Goal: Task Accomplishment & Management: Manage account settings

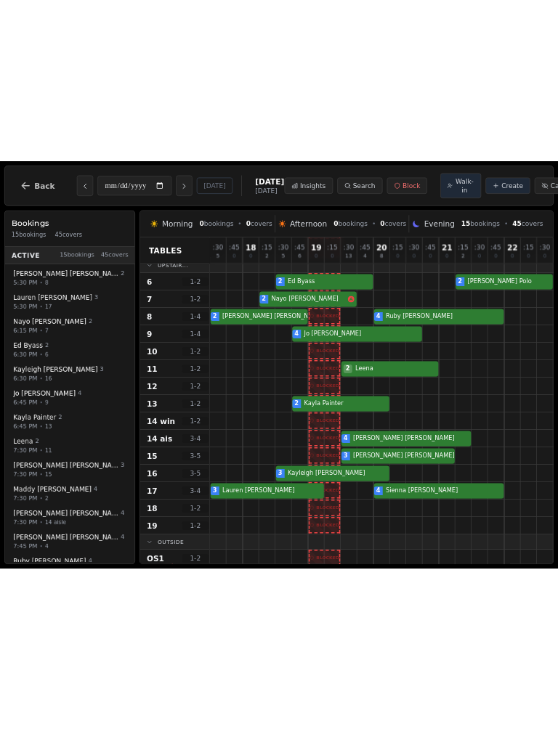
scroll to position [168, 0]
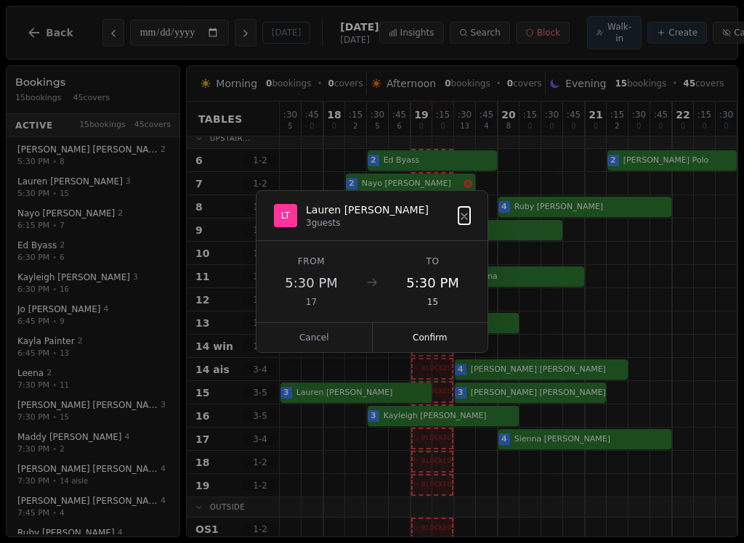
click at [449, 336] on button "Confirm" at bounding box center [430, 337] width 115 height 29
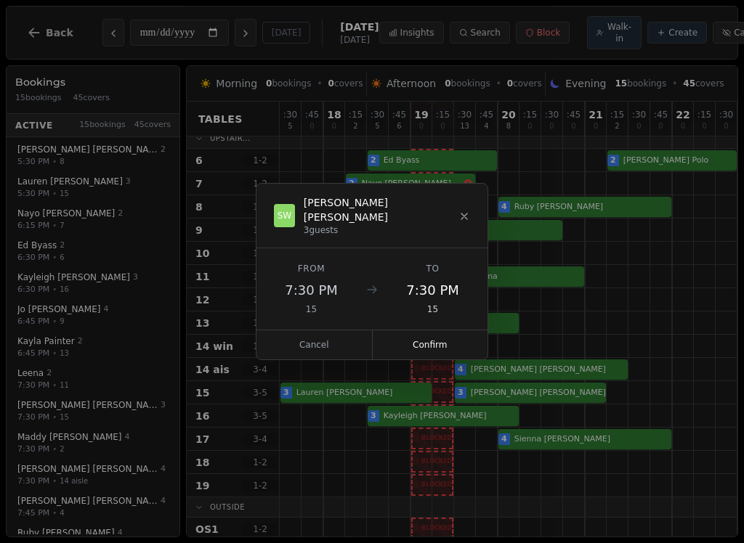
click at [438, 334] on button "Confirm" at bounding box center [430, 344] width 115 height 29
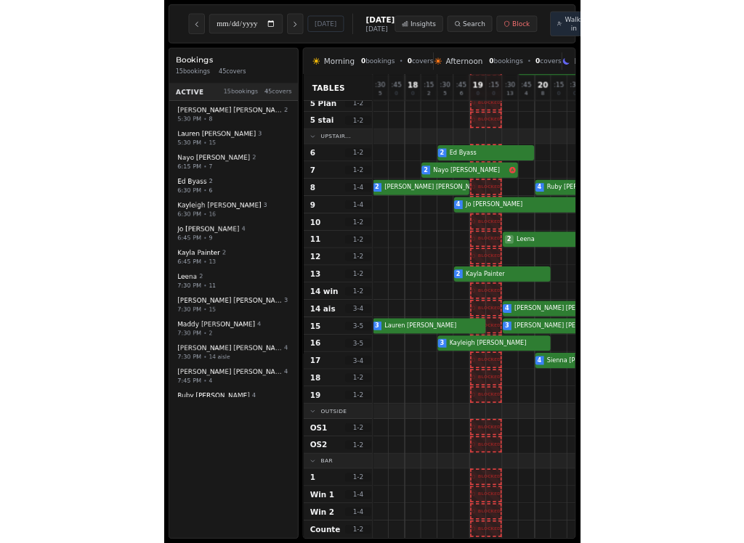
scroll to position [126, 0]
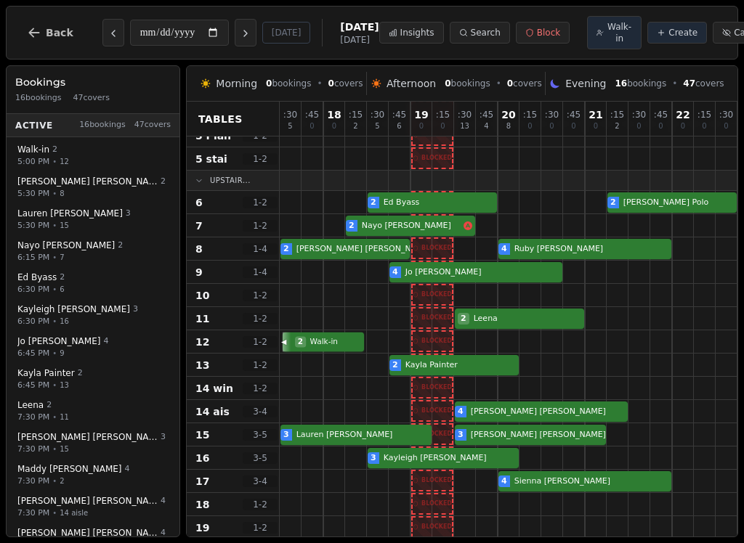
select select "****"
select select "*"
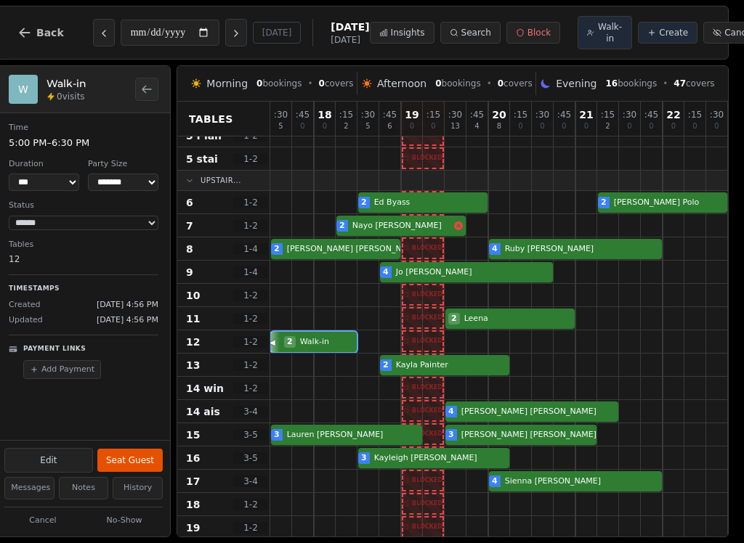
scroll to position [0, 9]
click at [54, 184] on select "*** *** *** ***** ****** ****** ****** ***** ****** ****** ****** ***** ****** …" at bounding box center [44, 182] width 70 height 17
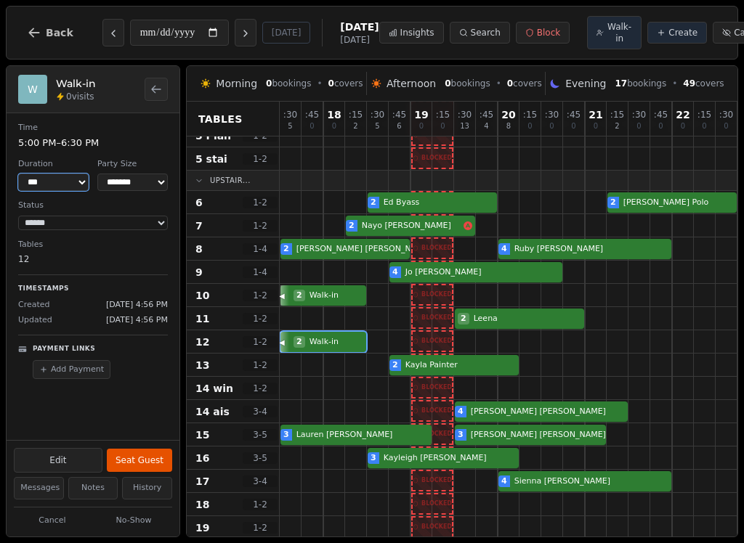
scroll to position [0, 0]
click at [350, 351] on div "2 Walk-in" at bounding box center [530, 341] width 501 height 23
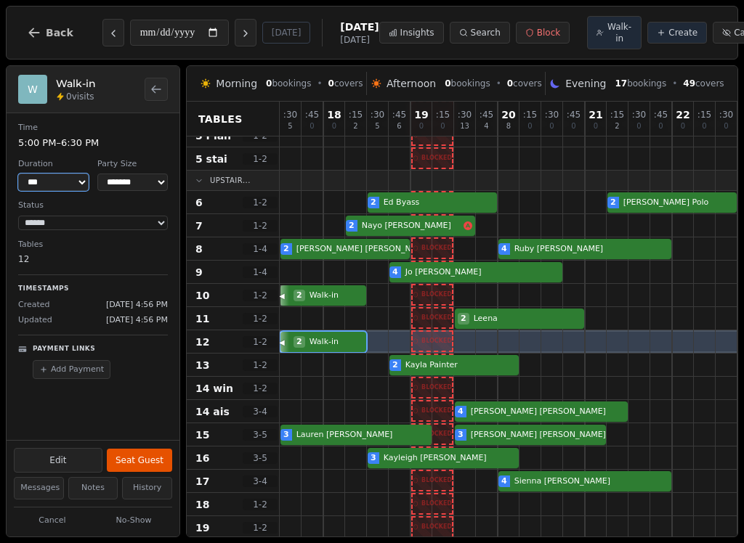
click at [298, 346] on div "2 Walk-in" at bounding box center [530, 341] width 501 height 23
click at [675, 296] on div at bounding box center [683, 295] width 22 height 23
select select "****"
select select "*"
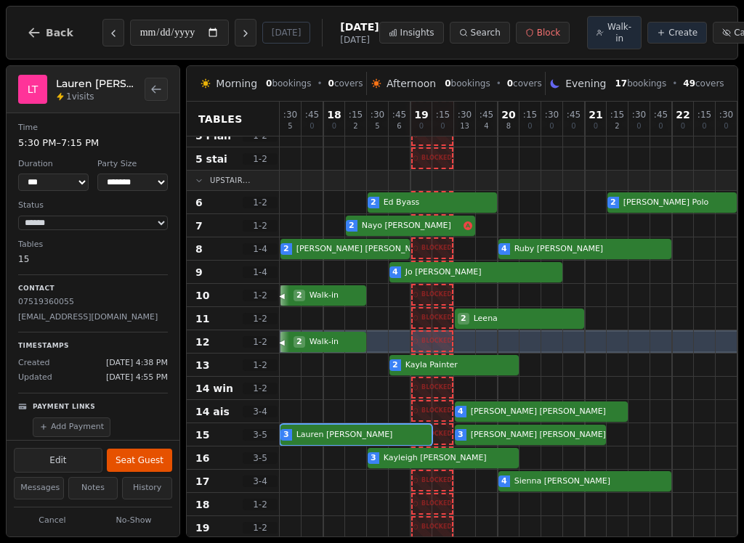
click at [322, 443] on div "3 [PERSON_NAME] 3 [PERSON_NAME]" at bounding box center [530, 434] width 501 height 23
select select "****"
select select "*"
click at [315, 333] on div at bounding box center [312, 341] width 22 height 23
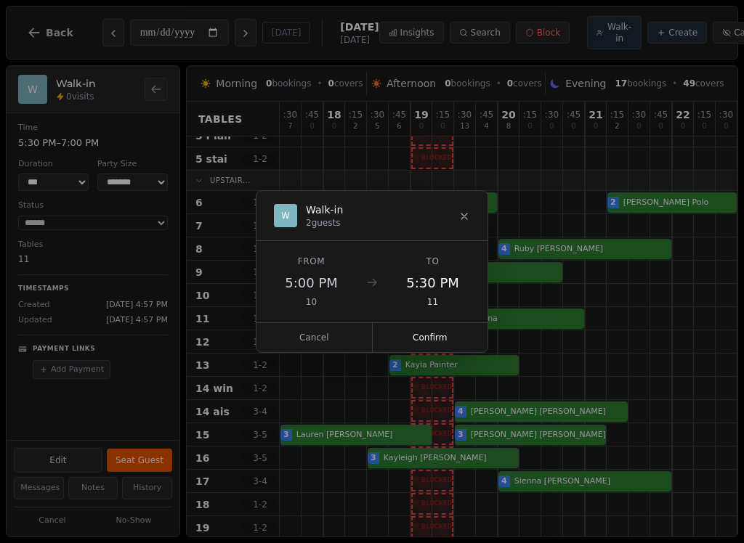
click at [318, 343] on button "Cancel" at bounding box center [314, 337] width 116 height 29
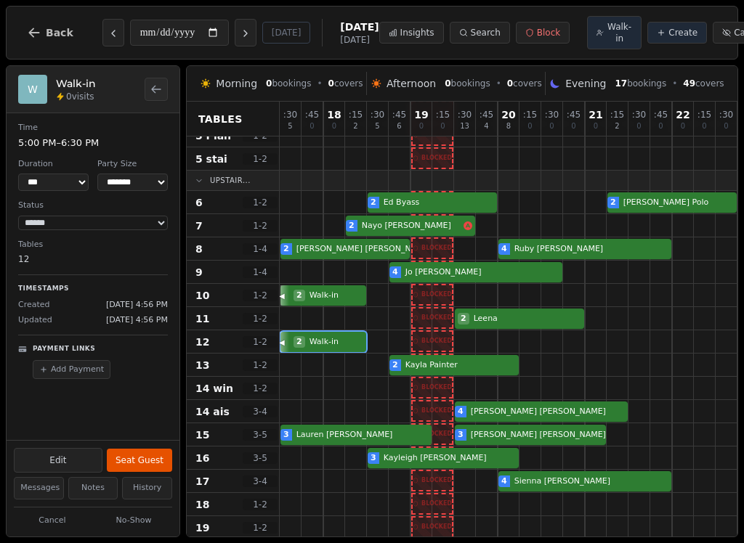
click at [321, 348] on div "2 Walk-in" at bounding box center [530, 341] width 501 height 23
click at [342, 348] on div "2 Walk-in" at bounding box center [530, 341] width 501 height 23
click at [324, 334] on div at bounding box center [334, 341] width 22 height 23
click at [76, 460] on button "Edit" at bounding box center [58, 460] width 89 height 25
select select "*"
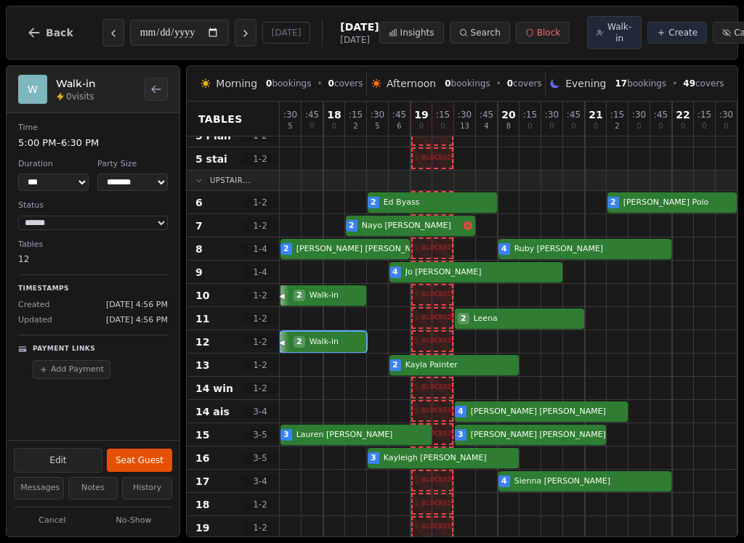
select select "****"
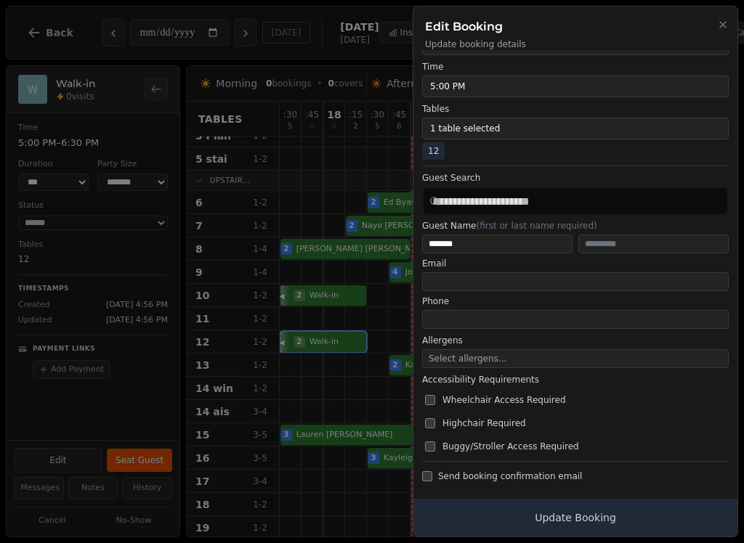
scroll to position [115, 0]
click at [732, 15] on div "Edit Booking Update booking details" at bounding box center [575, 29] width 324 height 44
click at [707, 42] on p "Update booking details" at bounding box center [575, 44] width 301 height 12
click at [721, 31] on button "Close" at bounding box center [723, 23] width 12 height 17
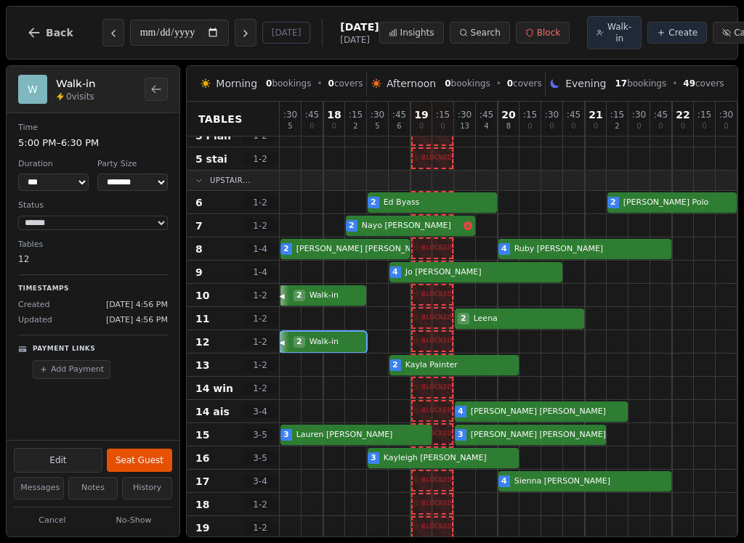
click at [319, 349] on div "2 Walk-in" at bounding box center [530, 341] width 501 height 23
click at [714, 41] on button "Cancelled" at bounding box center [748, 33] width 73 height 22
click at [733, 38] on span "Cancelled" at bounding box center [754, 33] width 43 height 12
click at [52, 528] on button "Cancel" at bounding box center [52, 521] width 77 height 18
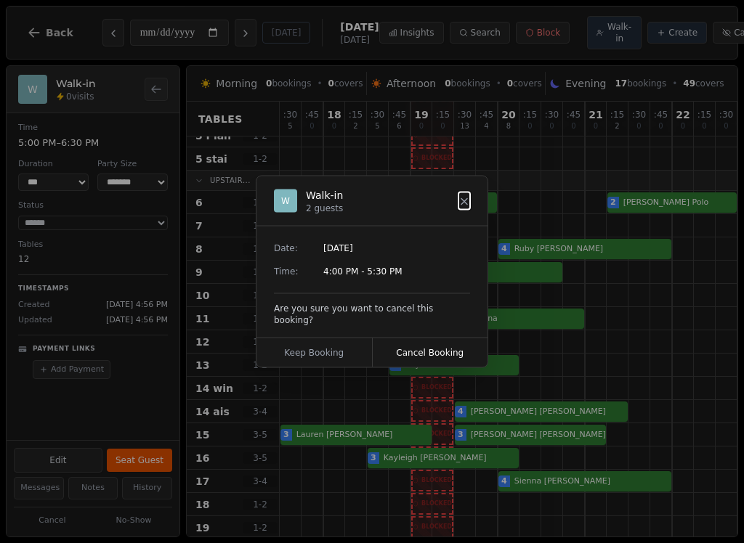
click at [459, 200] on button at bounding box center [464, 200] width 12 height 17
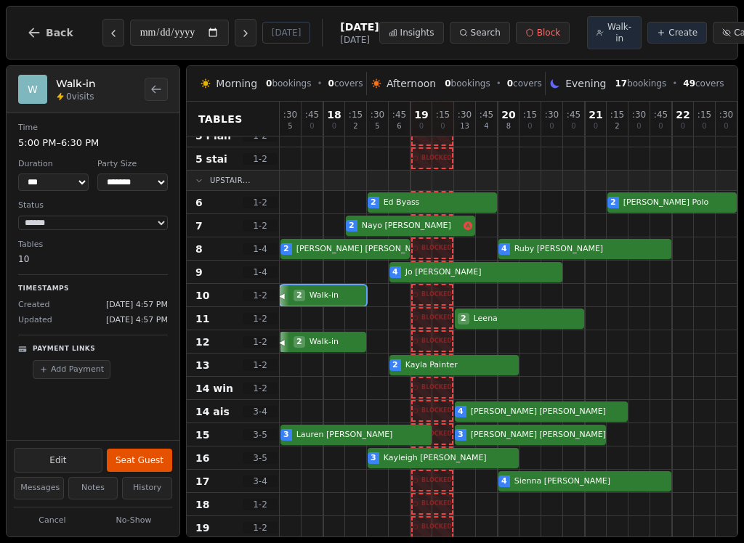
click at [333, 300] on div "2 Walk-in" at bounding box center [530, 295] width 501 height 23
click at [312, 359] on div at bounding box center [312, 365] width 22 height 23
click at [308, 350] on div "2 Walk-in" at bounding box center [530, 341] width 501 height 23
click at [42, 522] on button "Cancel" at bounding box center [52, 521] width 77 height 18
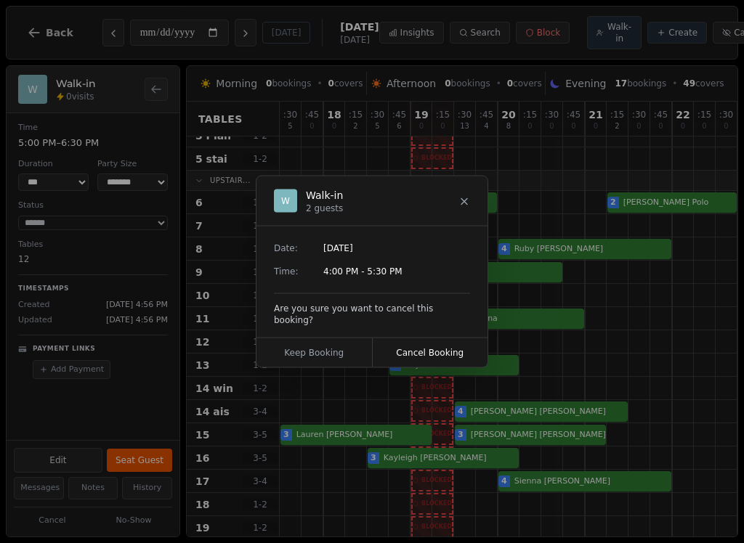
click at [434, 348] on button "Cancel Booking" at bounding box center [430, 352] width 115 height 29
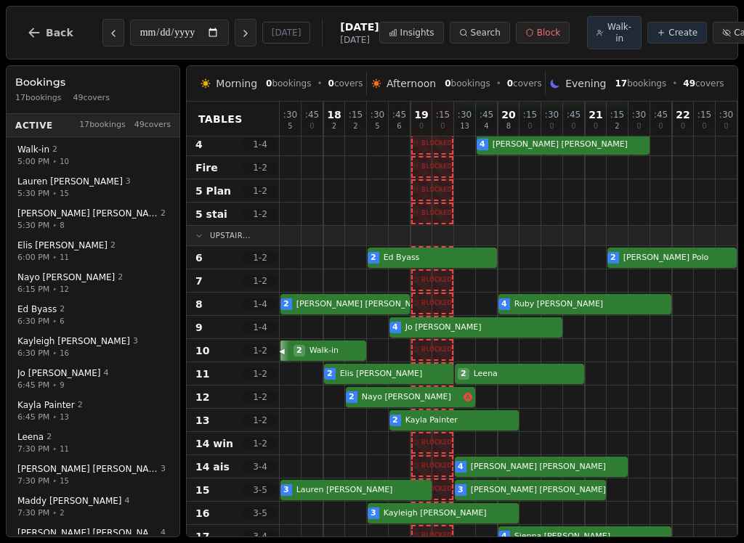
scroll to position [70, 0]
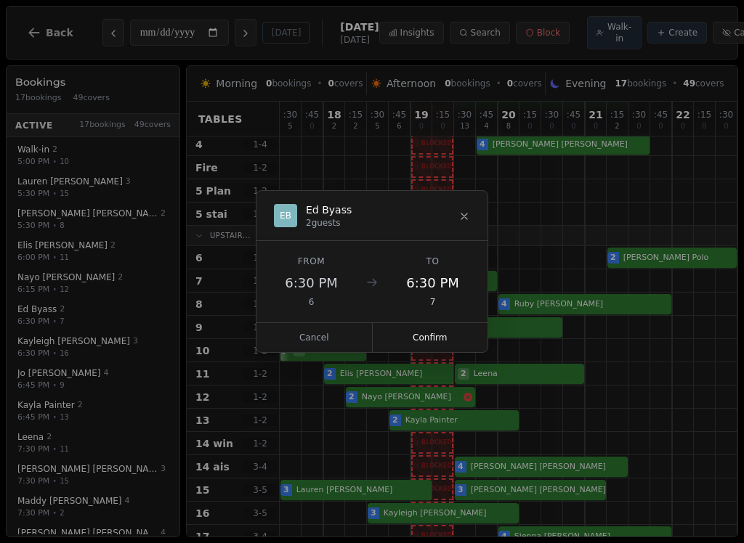
click at [468, 217] on icon at bounding box center [464, 217] width 12 height 12
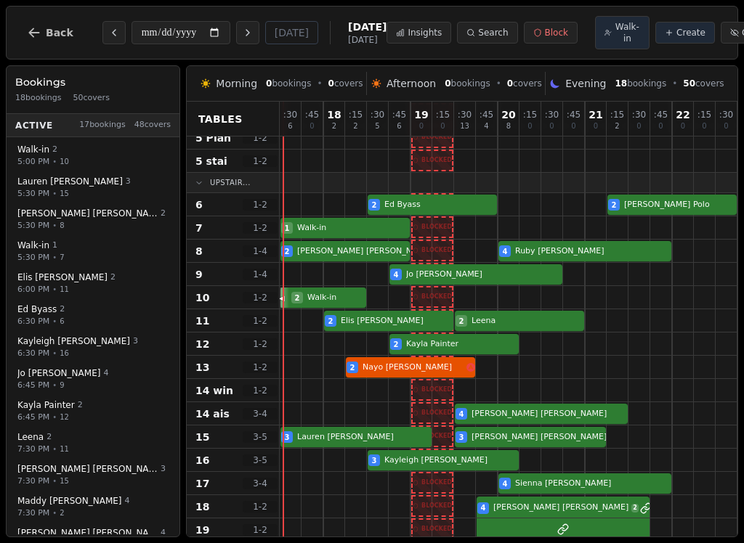
scroll to position [121, 0]
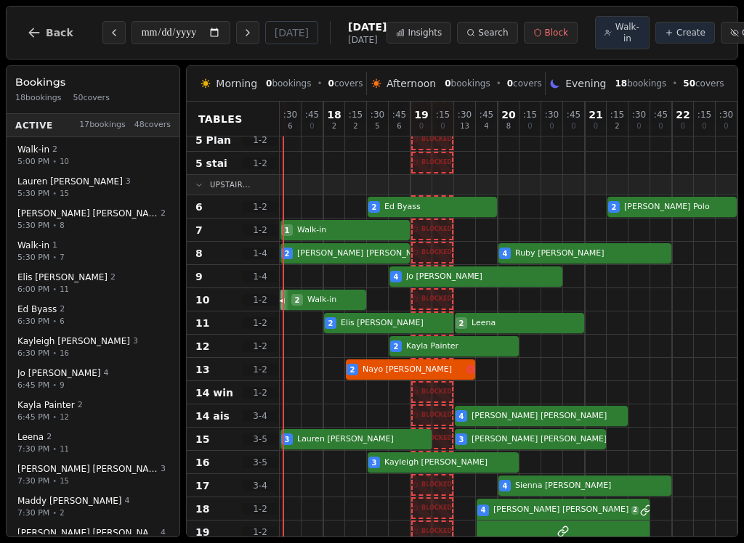
click at [322, 455] on div at bounding box center [312, 462] width 22 height 23
select select "****"
select select "*"
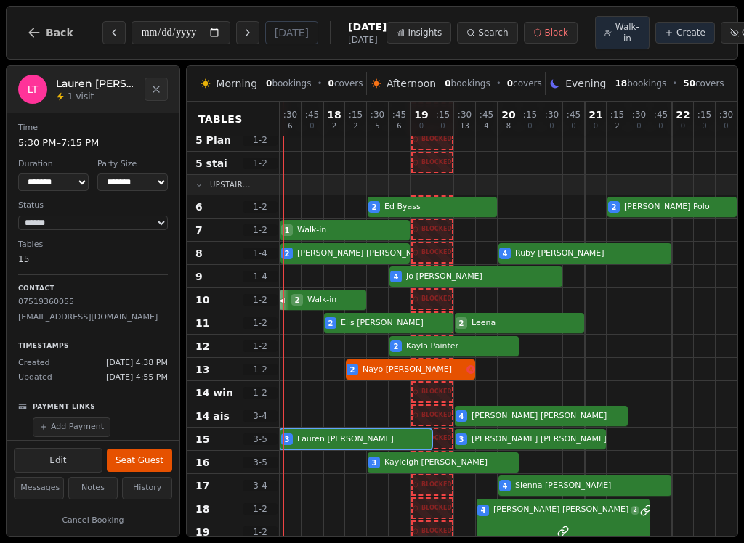
click at [149, 452] on button "Seat Guest" at bounding box center [139, 460] width 65 height 23
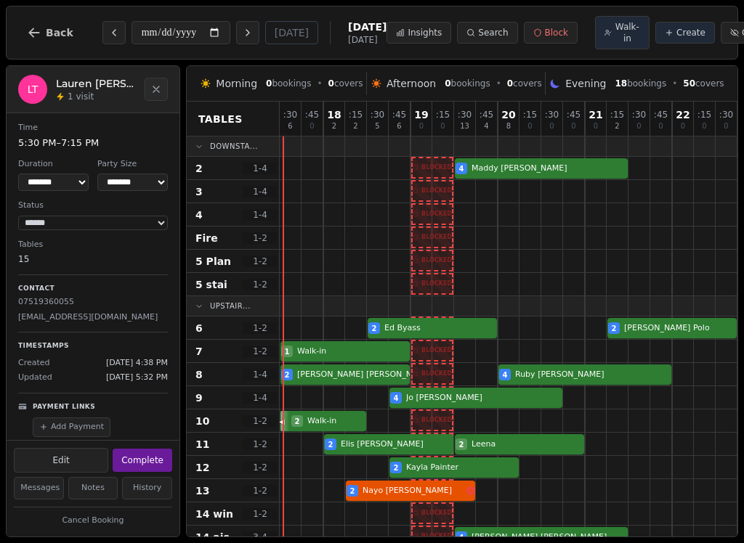
scroll to position [0, 0]
click at [324, 343] on div at bounding box center [334, 351] width 22 height 23
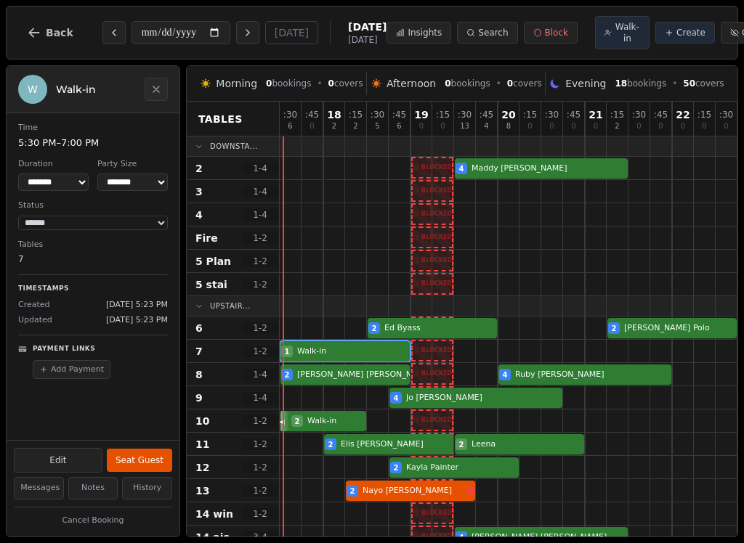
click at [155, 462] on button "Seat Guest" at bounding box center [139, 460] width 65 height 23
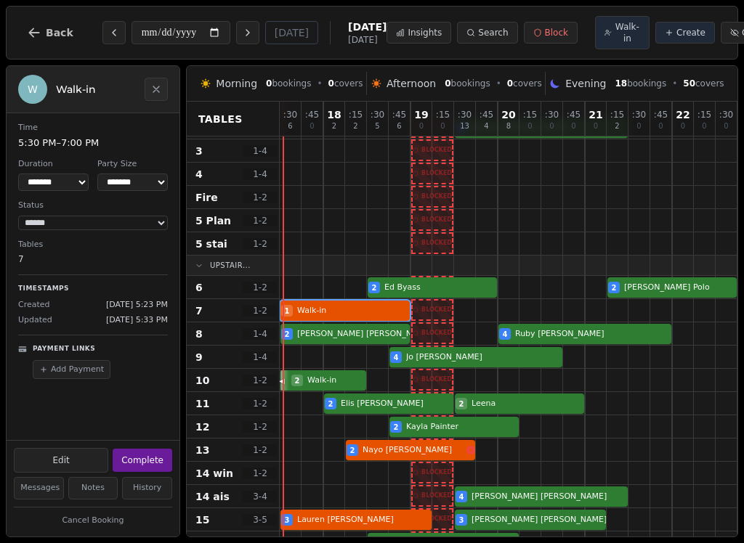
scroll to position [28, 0]
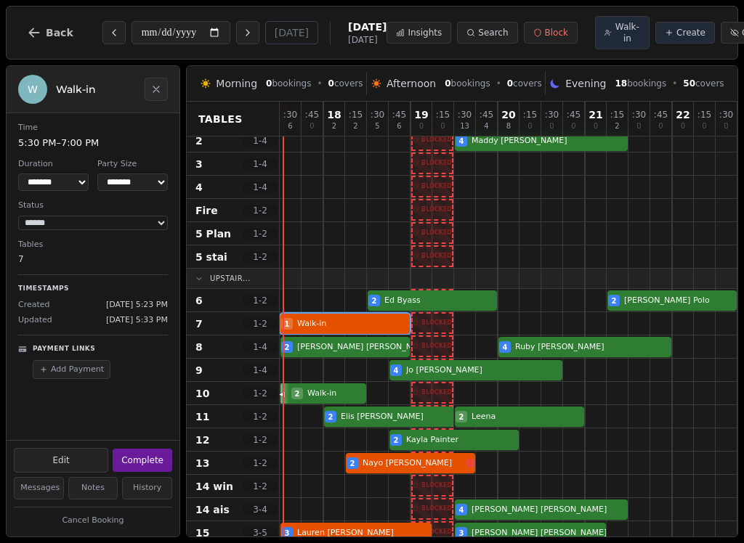
click at [340, 268] on div at bounding box center [334, 256] width 22 height 23
click at [343, 329] on div "1 Walk-in" at bounding box center [530, 323] width 501 height 23
click at [338, 316] on div at bounding box center [334, 323] width 22 height 23
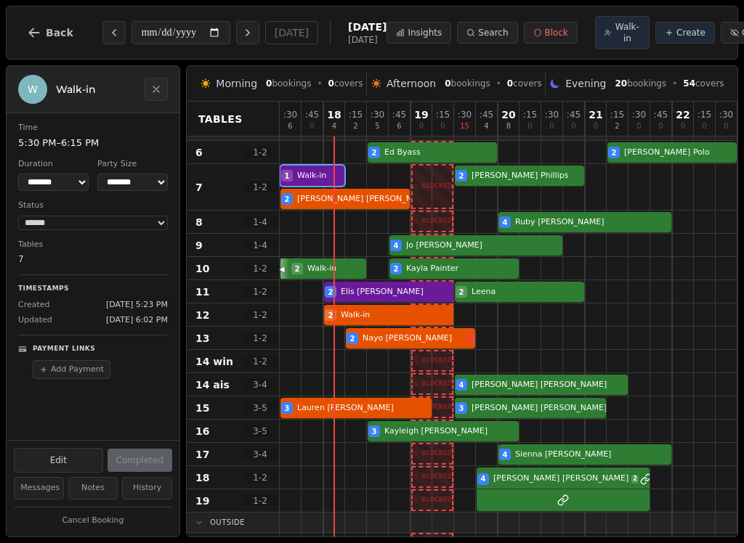
scroll to position [176, 0]
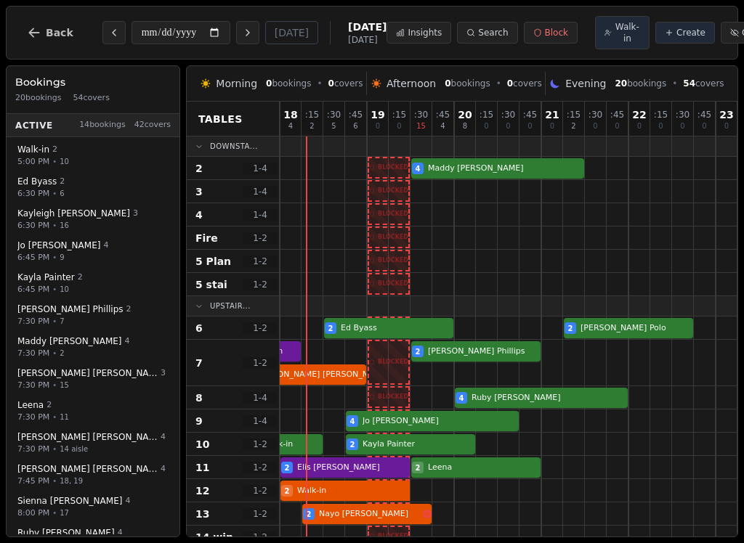
scroll to position [0, 44]
select select "****"
select select "*"
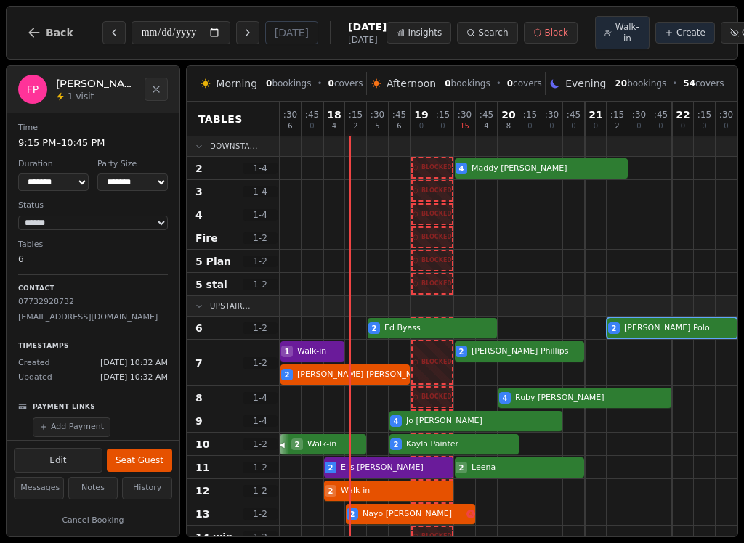
scroll to position [0, 0]
click at [657, 271] on div at bounding box center [661, 261] width 22 height 23
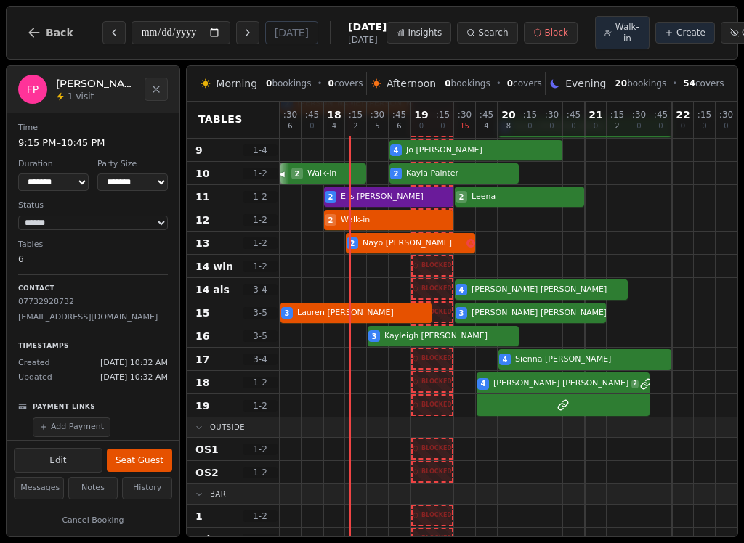
scroll to position [271, 0]
